Goal: Information Seeking & Learning: Learn about a topic

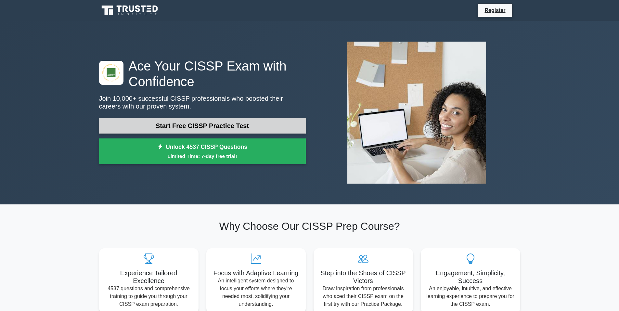
click at [172, 126] on link "Start Free CISSP Practice Test" at bounding box center [202, 126] width 207 height 16
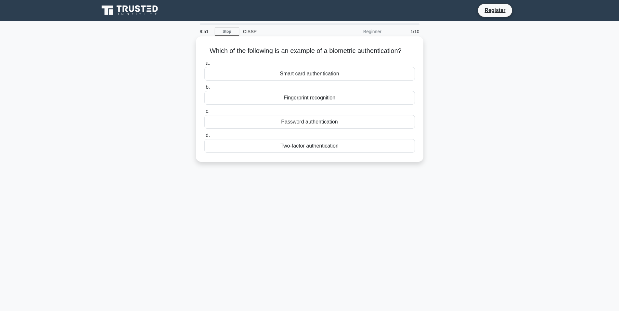
click at [334, 99] on div "Fingerprint recognition" at bounding box center [309, 98] width 211 height 14
click at [204, 89] on input "b. Fingerprint recognition" at bounding box center [204, 87] width 0 height 4
click at [327, 97] on div "Authentication" at bounding box center [309, 98] width 211 height 14
click at [204, 89] on input "b. Authentication" at bounding box center [204, 87] width 0 height 4
click at [321, 77] on div "Secure service" at bounding box center [309, 74] width 211 height 14
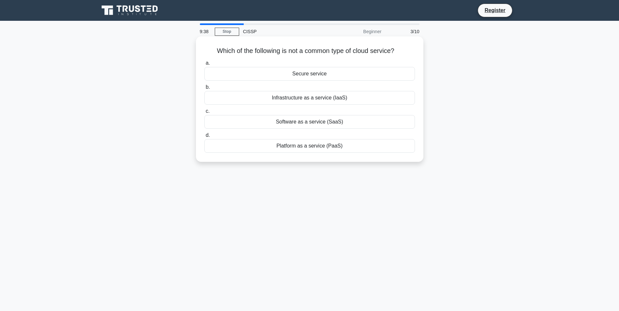
click at [204, 65] on input "a. Secure service" at bounding box center [204, 63] width 0 height 4
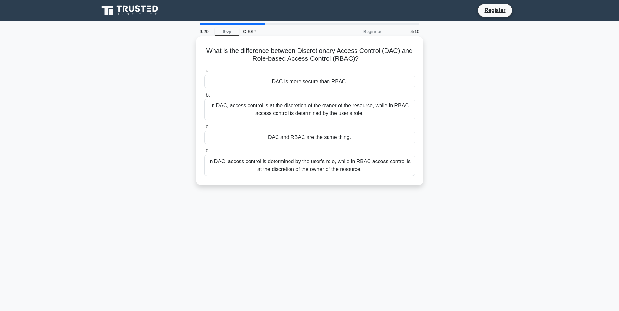
click at [308, 112] on div "In DAC, access control is at the discretion of the owner of the resource, while…" at bounding box center [309, 109] width 211 height 21
click at [204, 97] on input "b. In DAC, access control is at the discretion of the owner of the resource, wh…" at bounding box center [204, 95] width 0 height 4
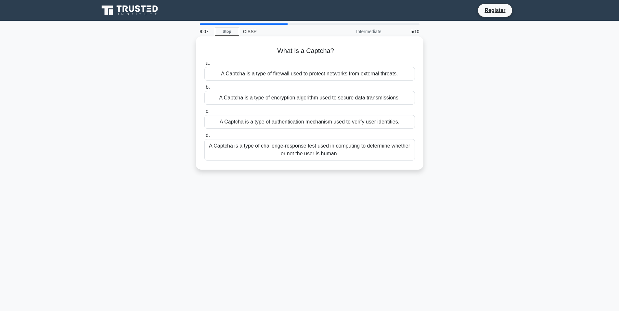
click at [317, 158] on div "A Captcha is a type of challenge-response test used in computing to determine w…" at bounding box center [309, 149] width 211 height 21
click at [204, 137] on input "d. A Captcha is a type of challenge-response test used in computing to determin…" at bounding box center [204, 135] width 0 height 4
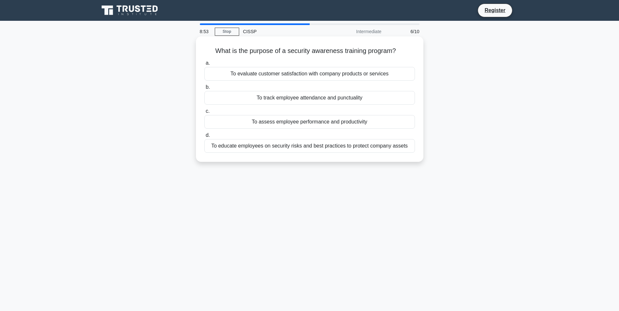
click at [305, 149] on div "To educate employees on security risks and best practices to protect company as…" at bounding box center [309, 146] width 211 height 14
click at [204, 137] on input "d. To educate employees on security risks and best practices to protect company…" at bounding box center [204, 135] width 0 height 4
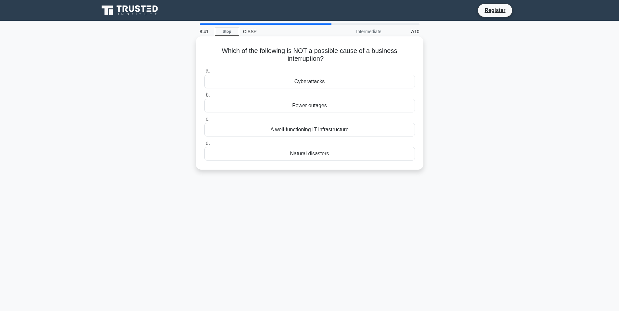
click at [300, 132] on div "A well-functioning IT infrastructure" at bounding box center [309, 130] width 211 height 14
click at [204, 121] on input "c. A well-functioning IT infrastructure" at bounding box center [204, 119] width 0 height 4
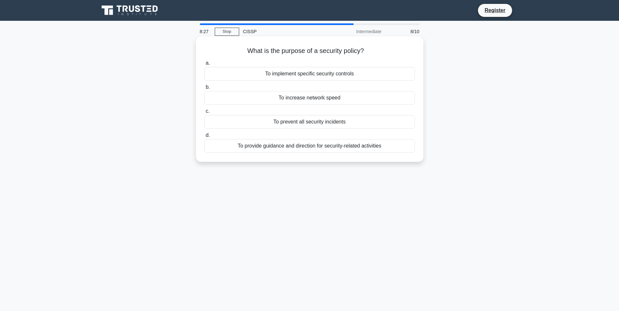
click at [295, 149] on div "To provide guidance and direction for security-related activities" at bounding box center [309, 146] width 211 height 14
click at [204, 137] on input "d. To provide guidance and direction for security-related activities" at bounding box center [204, 135] width 0 height 4
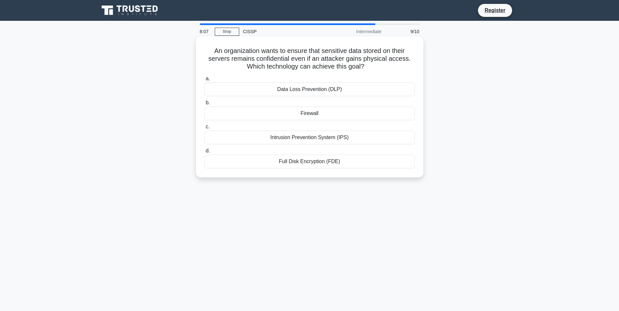
click at [303, 162] on div "Full Disk Encryption (FDE)" at bounding box center [309, 162] width 211 height 14
click at [204, 153] on input "d. Full Disk Encryption (FDE)" at bounding box center [204, 151] width 0 height 4
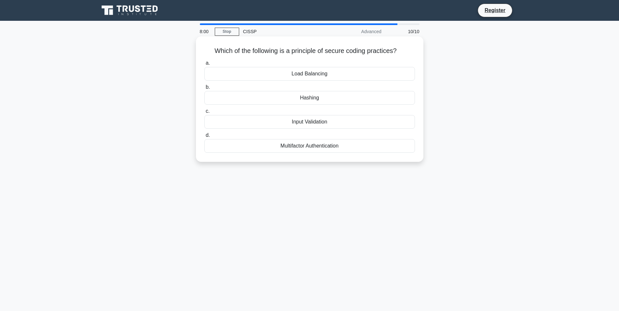
click at [296, 123] on div "Input Validation" at bounding box center [309, 122] width 211 height 14
click at [204, 113] on input "c. Input Validation" at bounding box center [204, 111] width 0 height 4
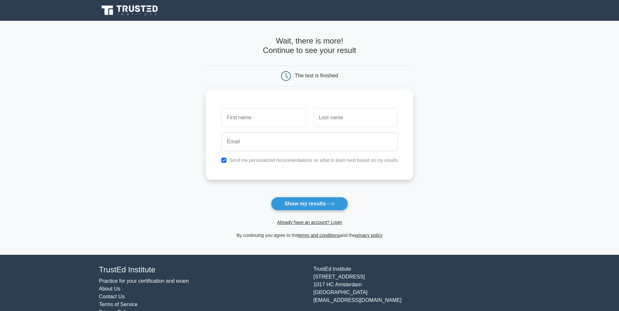
click at [263, 120] on input "text" at bounding box center [263, 117] width 84 height 19
type input "Yves-Marie"
type input "Ip"
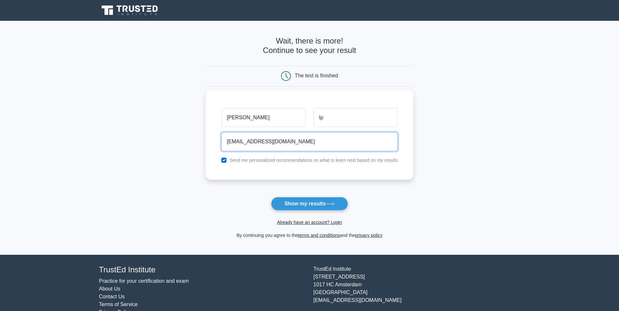
type input "yip@sigma.fr"
click at [335, 158] on label "Send me personalized recommendations on what to learn next based on my results" at bounding box center [313, 160] width 168 height 5
click at [309, 164] on div "Send me personalized recommendations on what to learn next based on my results" at bounding box center [309, 160] width 184 height 8
click at [302, 158] on label "Send me personalized recommendations on what to learn next based on my results" at bounding box center [313, 160] width 168 height 5
click at [221, 162] on div "Send me personalized recommendations on what to learn next based on my results" at bounding box center [309, 160] width 184 height 8
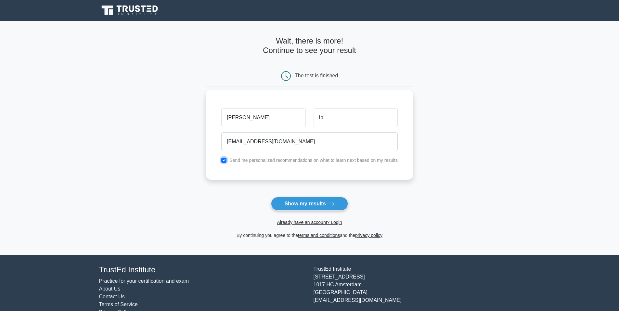
click at [222, 161] on input "checkbox" at bounding box center [223, 160] width 5 height 5
checkbox input "false"
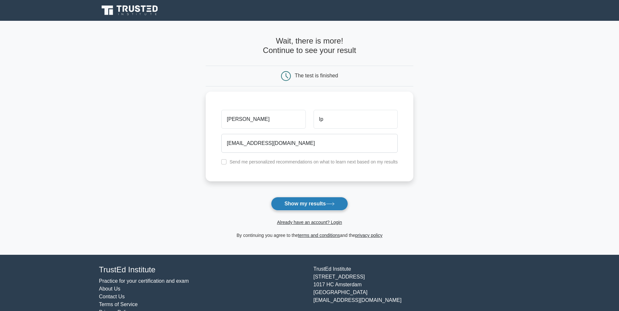
click at [313, 207] on button "Show my results" at bounding box center [309, 204] width 77 height 14
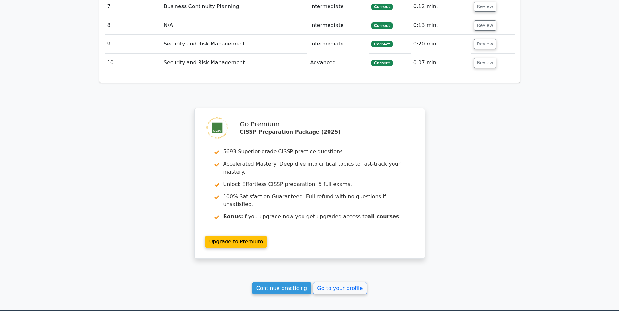
scroll to position [812, 0]
